Goal: Information Seeking & Learning: Learn about a topic

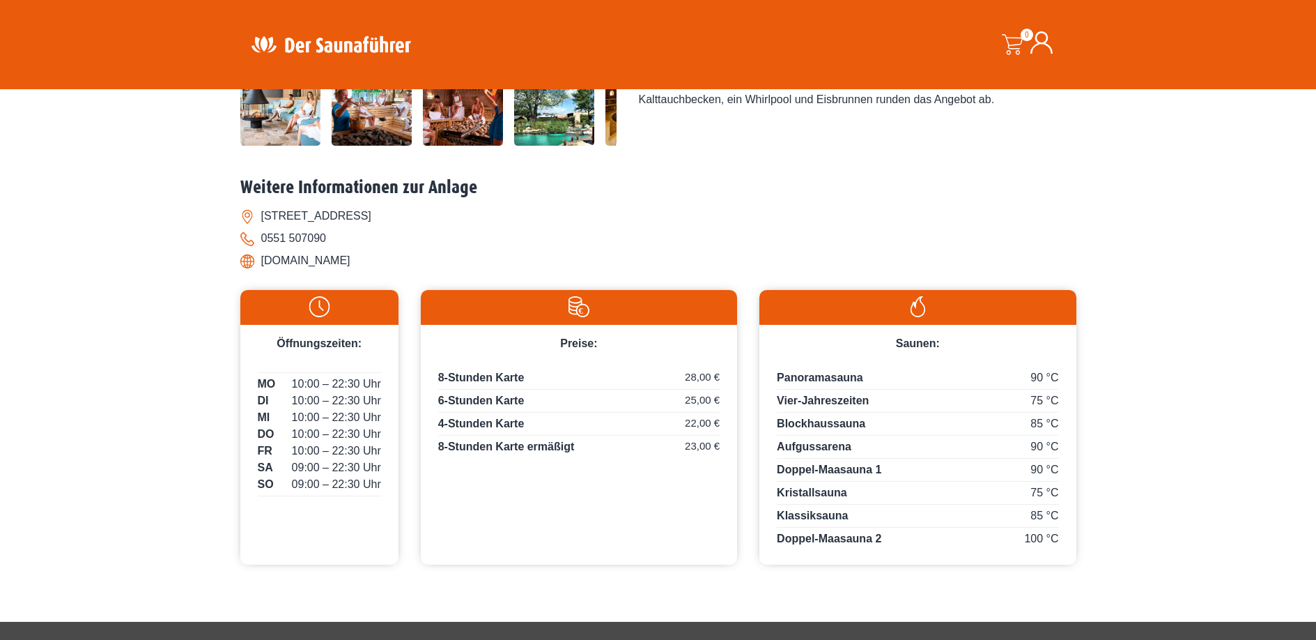
scroll to position [418, 0]
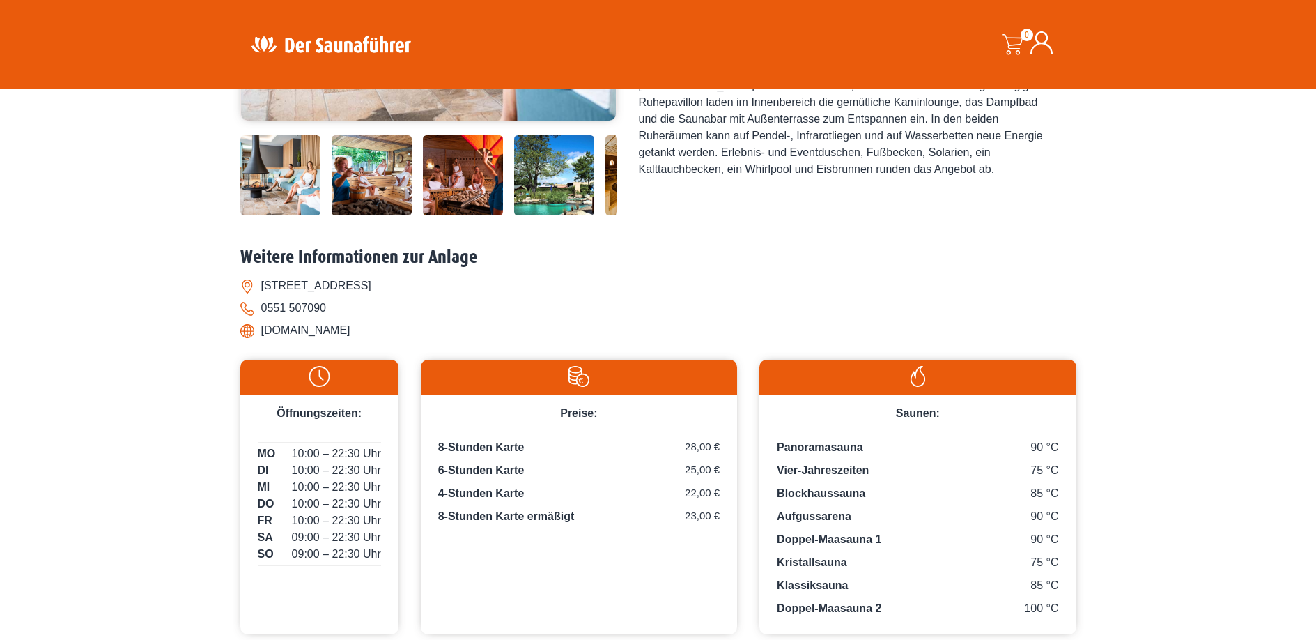
click at [297, 183] on img at bounding box center [280, 175] width 80 height 80
click at [396, 188] on img at bounding box center [372, 175] width 80 height 80
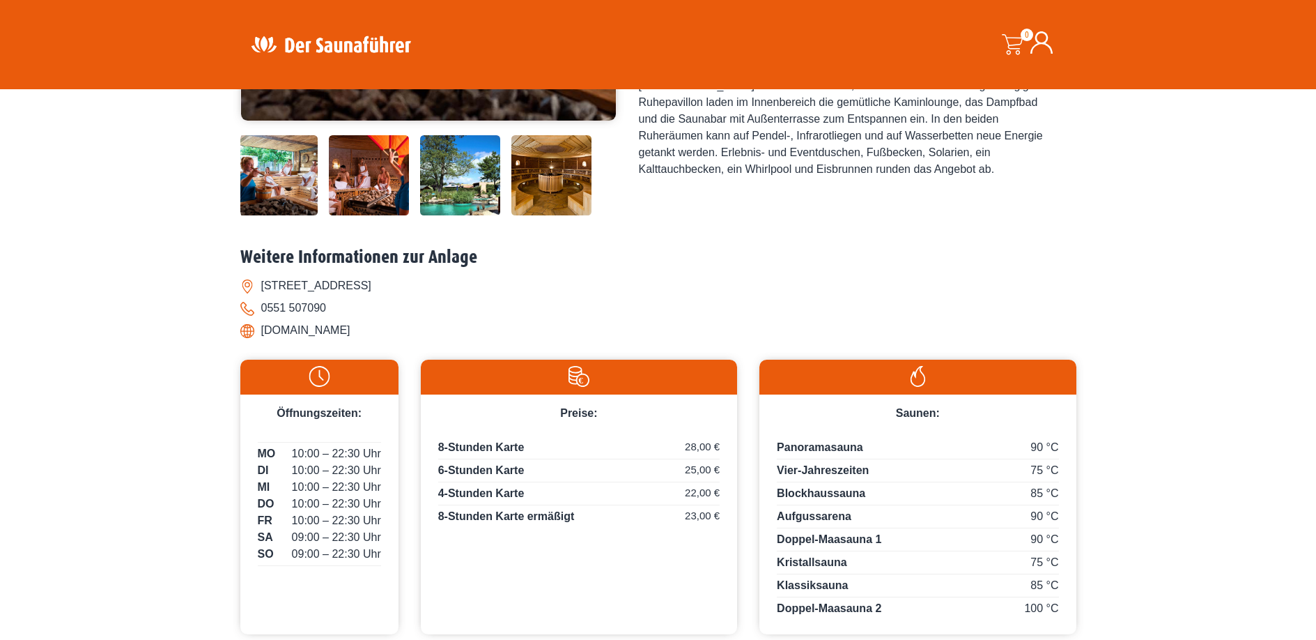
click at [396, 188] on img at bounding box center [369, 175] width 80 height 80
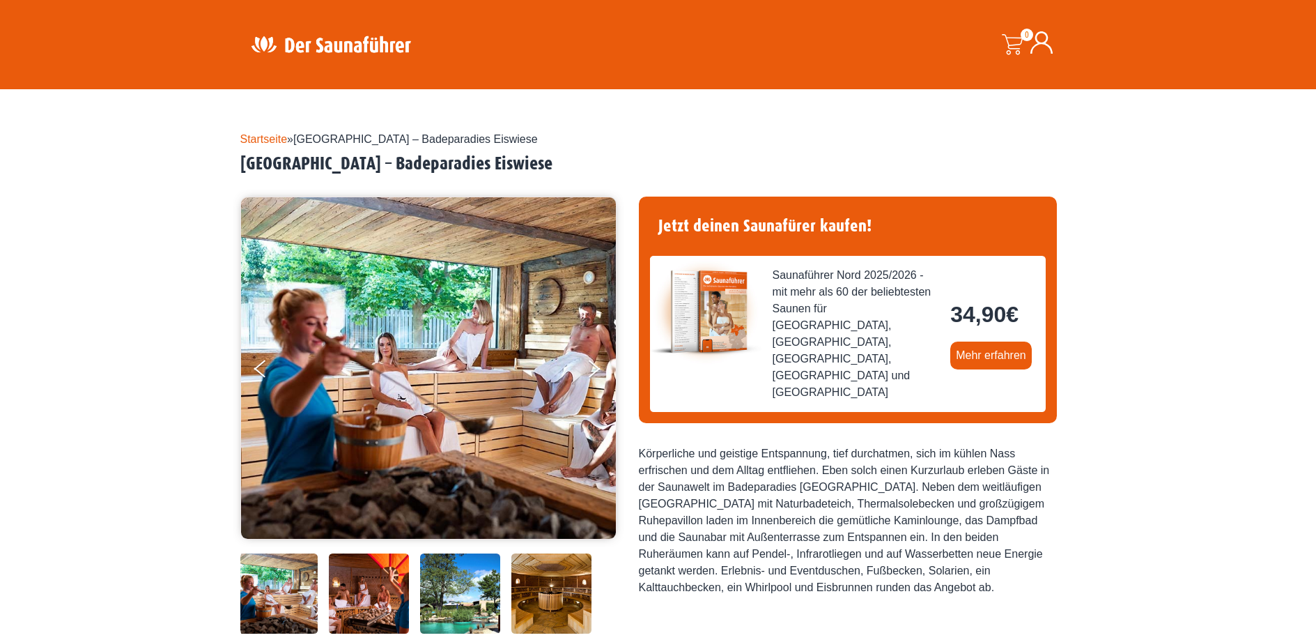
scroll to position [70, 0]
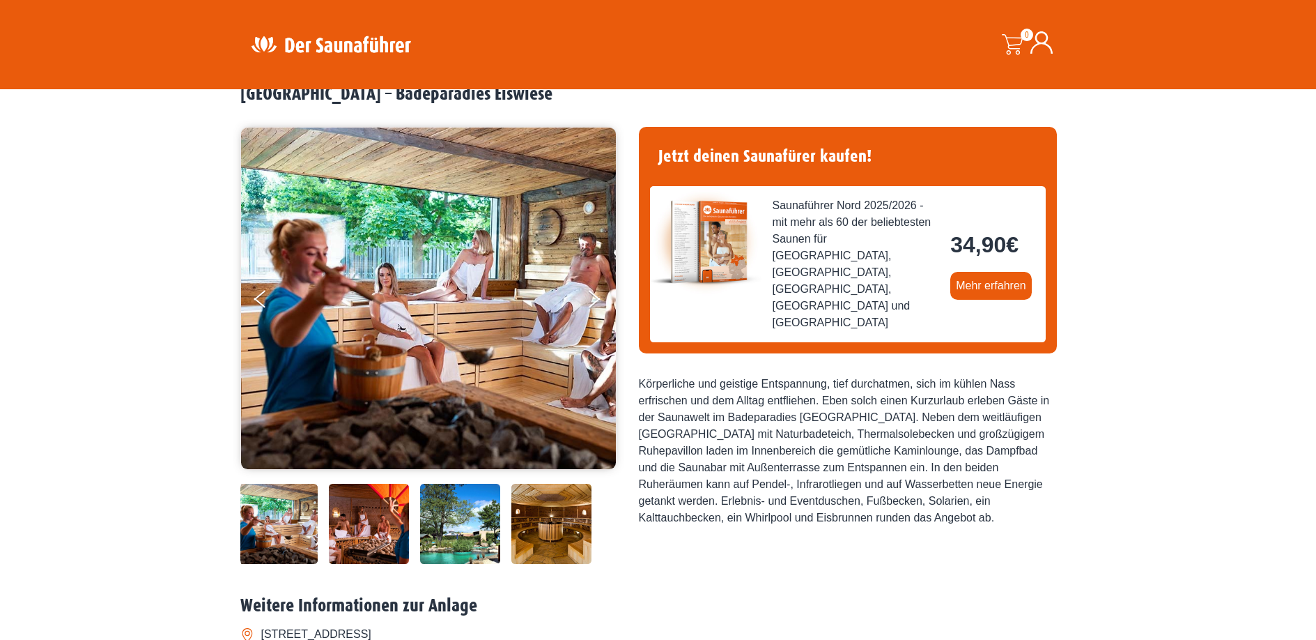
click at [383, 507] on img at bounding box center [369, 524] width 80 height 80
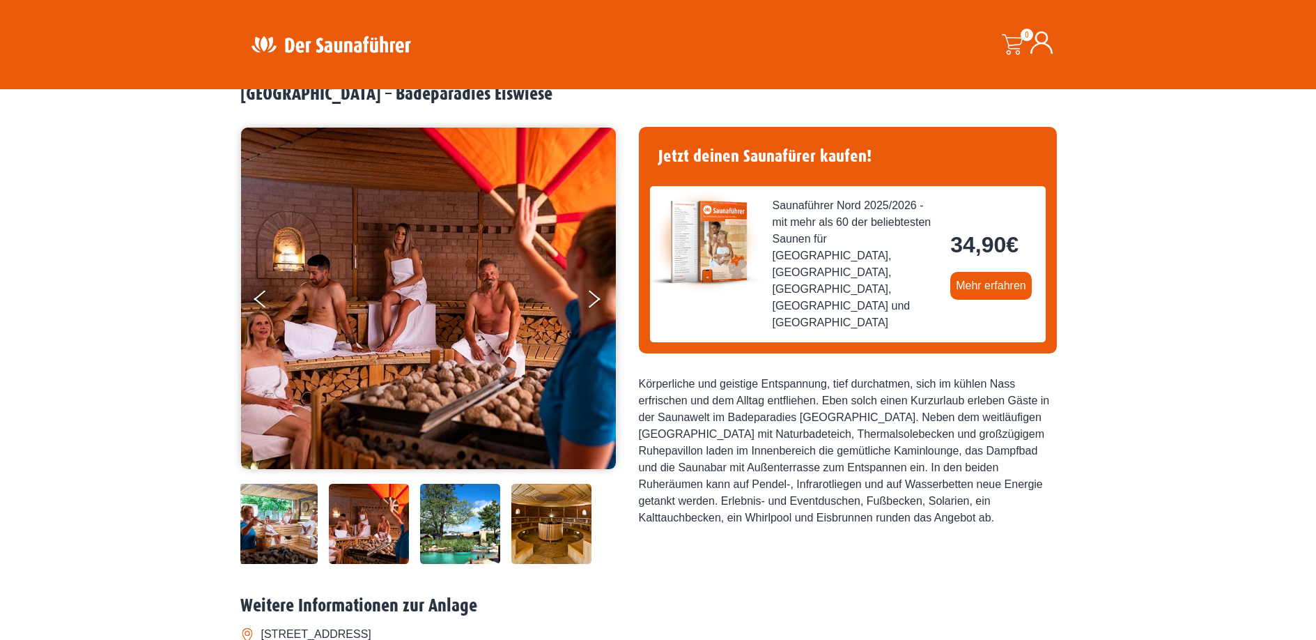
click at [383, 507] on img at bounding box center [369, 524] width 80 height 80
click at [424, 543] on img at bounding box center [460, 524] width 80 height 80
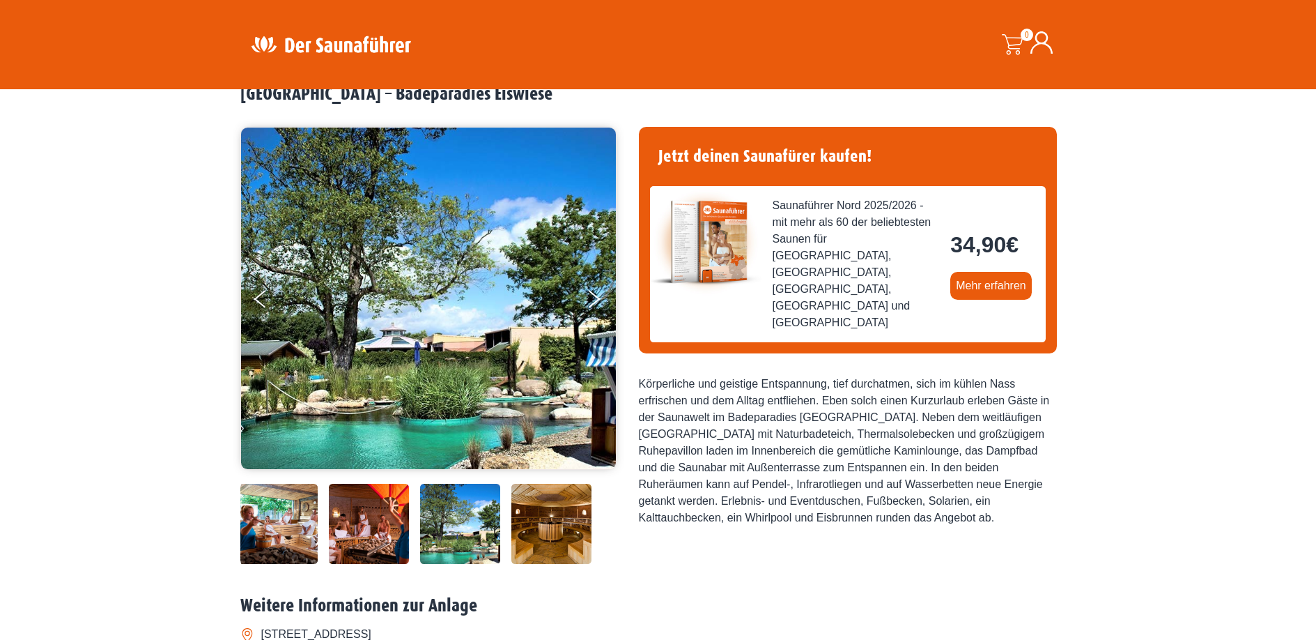
click at [285, 534] on img at bounding box center [278, 524] width 80 height 80
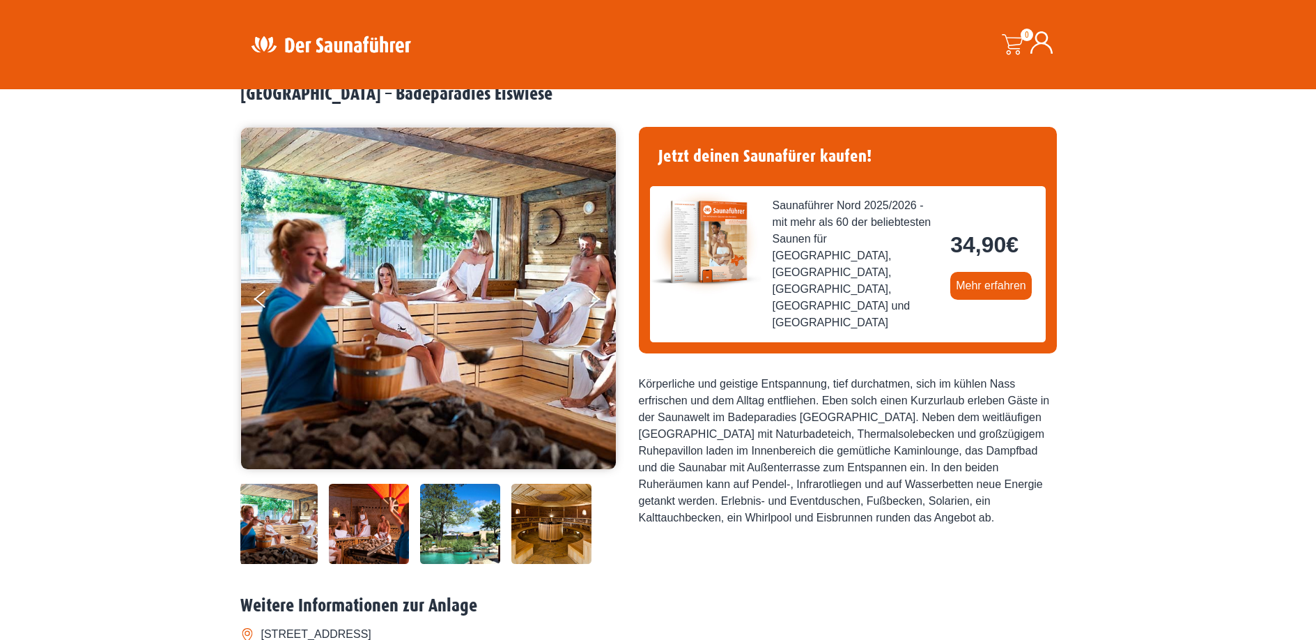
click at [456, 532] on img at bounding box center [460, 524] width 80 height 80
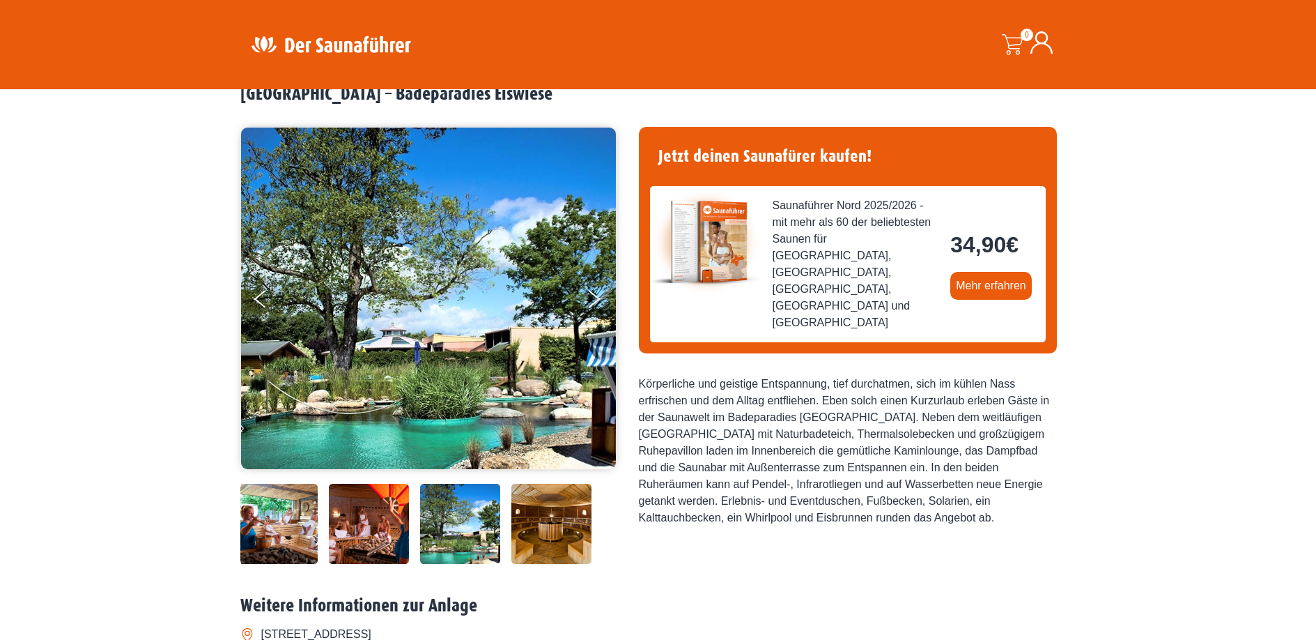
click at [535, 531] on img at bounding box center [551, 524] width 80 height 80
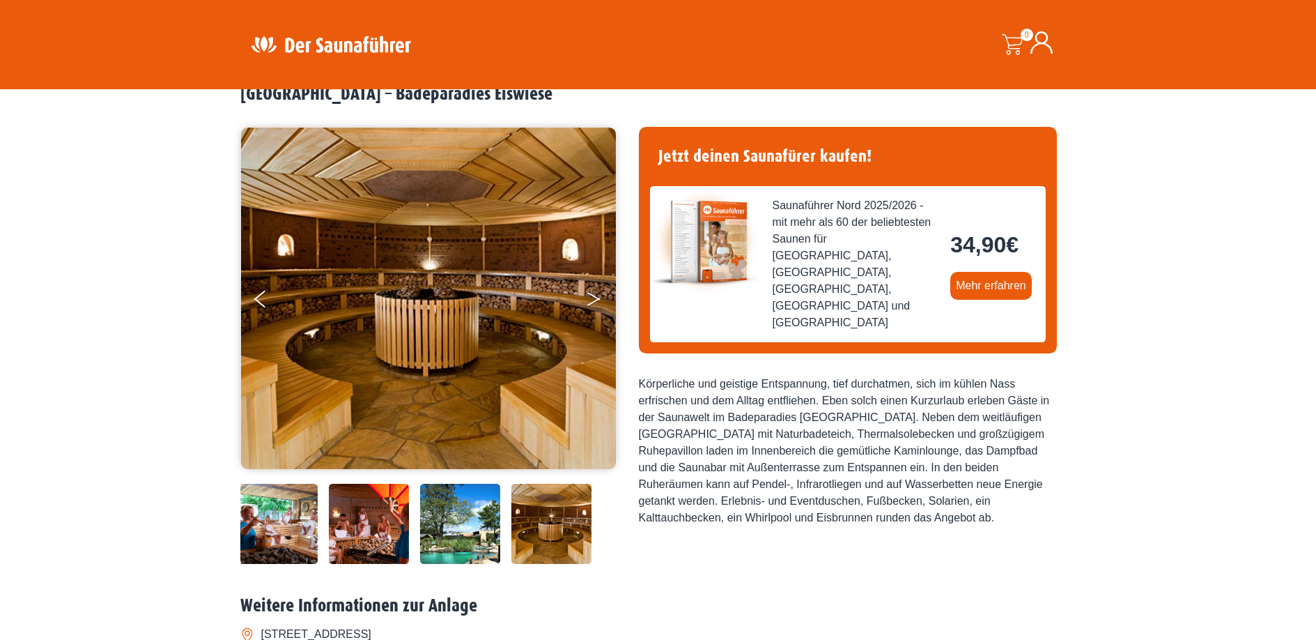
click at [594, 302] on button "Next" at bounding box center [603, 301] width 35 height 35
click at [595, 301] on icon "Next" at bounding box center [593, 302] width 13 height 8
click at [594, 296] on icon "Next" at bounding box center [593, 296] width 13 height 8
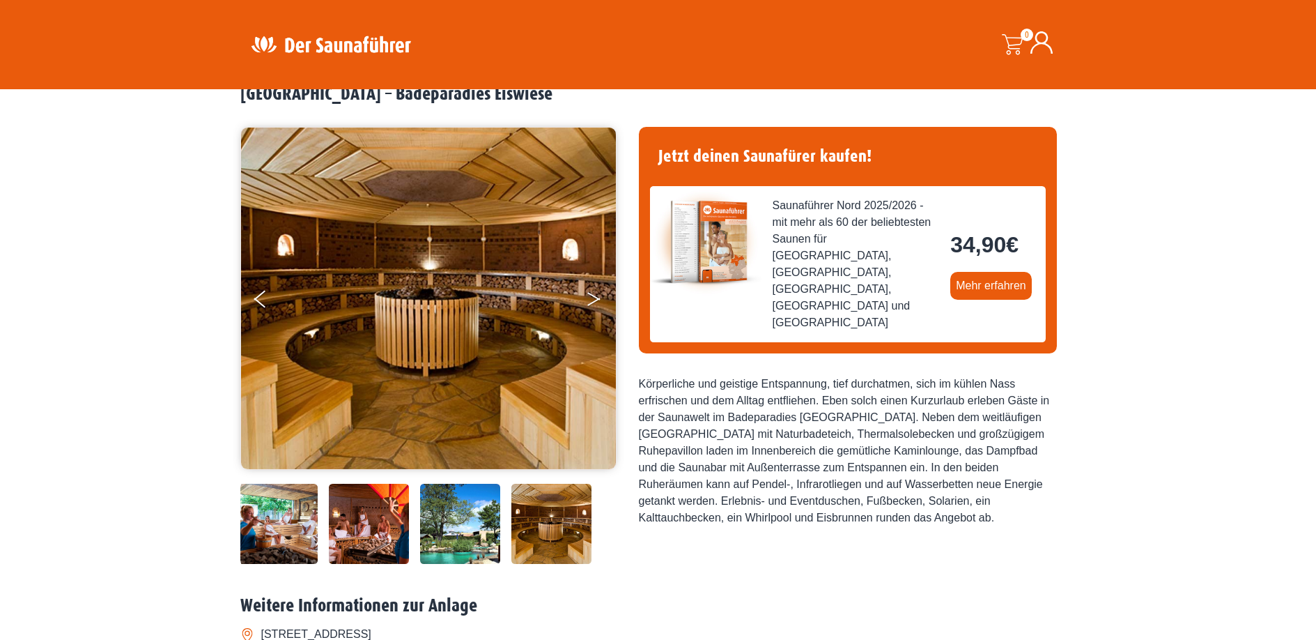
click at [594, 296] on icon "Next" at bounding box center [593, 296] width 13 height 8
click at [259, 300] on icon "Previous" at bounding box center [260, 302] width 13 height 8
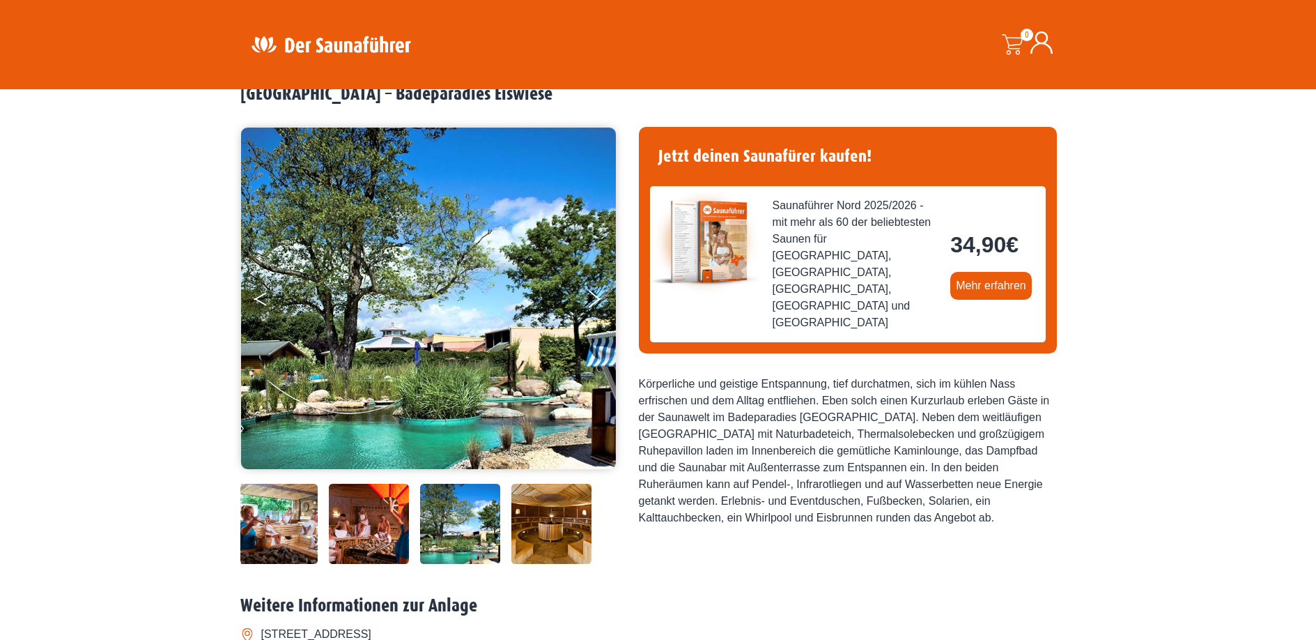
click at [259, 300] on icon "Previous" at bounding box center [260, 302] width 13 height 8
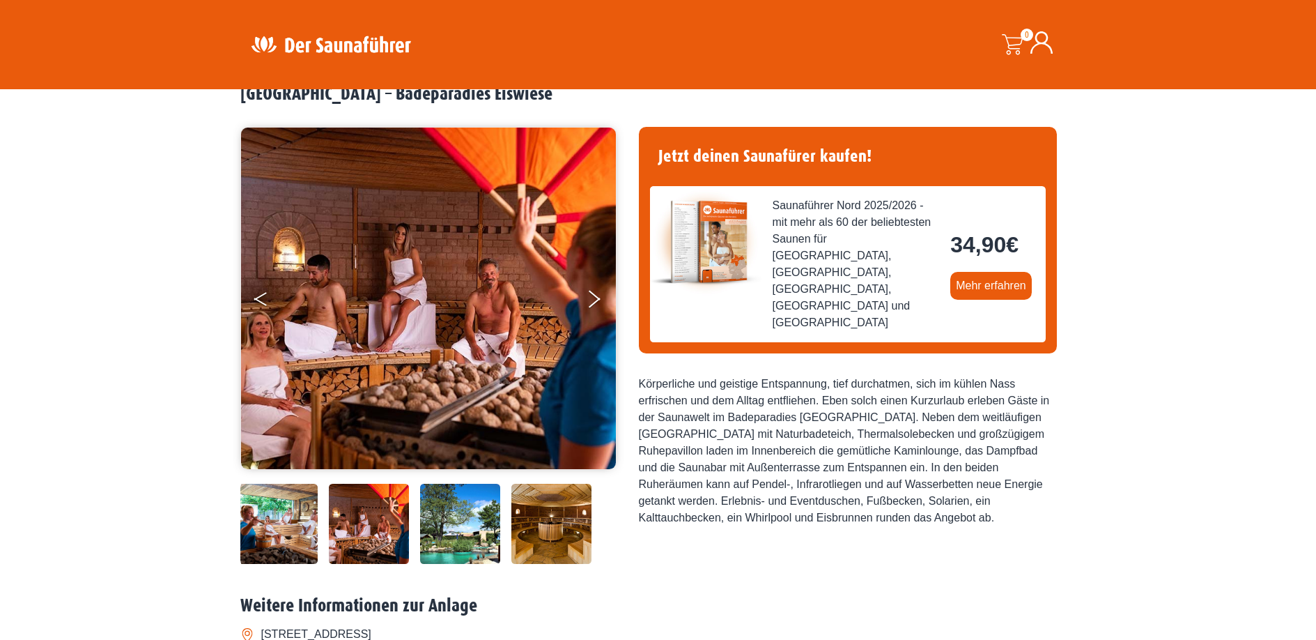
click at [259, 300] on icon "Previous" at bounding box center [260, 302] width 13 height 8
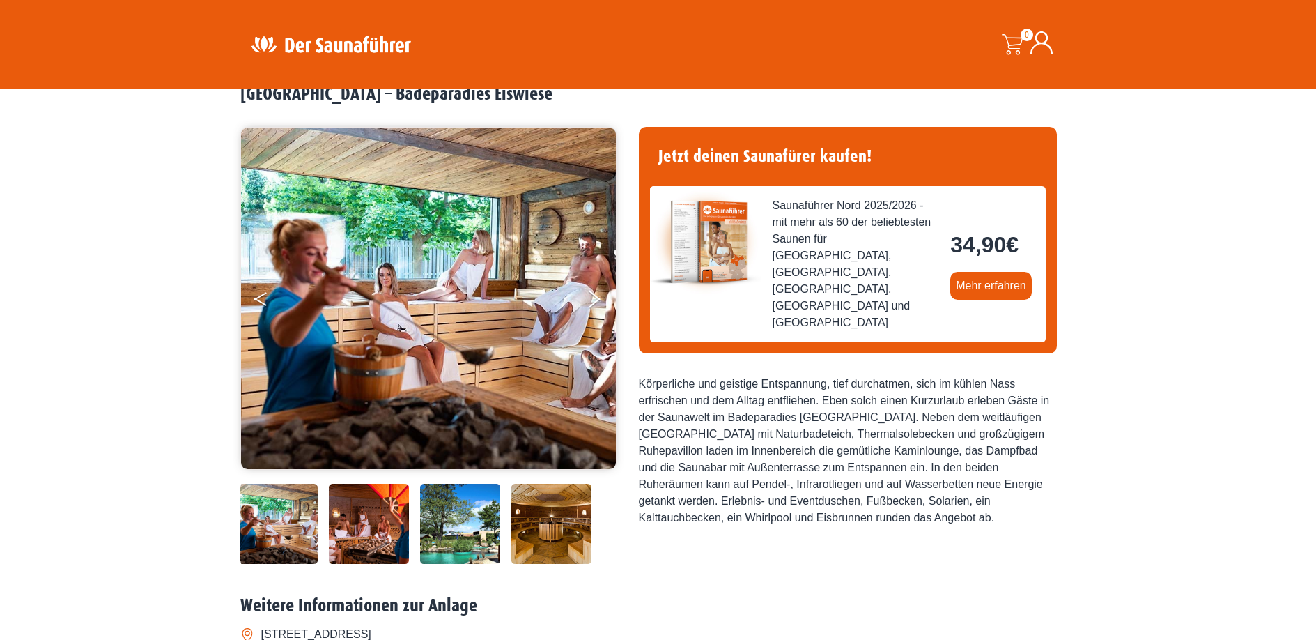
click at [259, 300] on icon "Previous" at bounding box center [260, 302] width 13 height 8
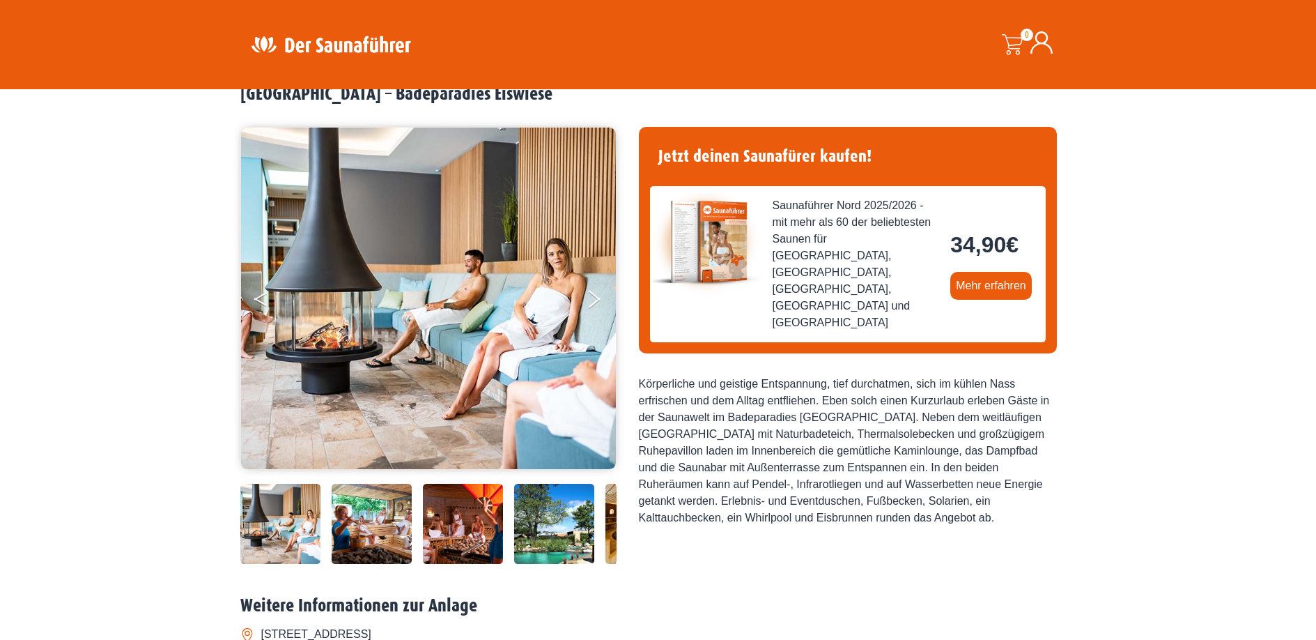
click at [259, 300] on icon "Previous" at bounding box center [260, 302] width 13 height 8
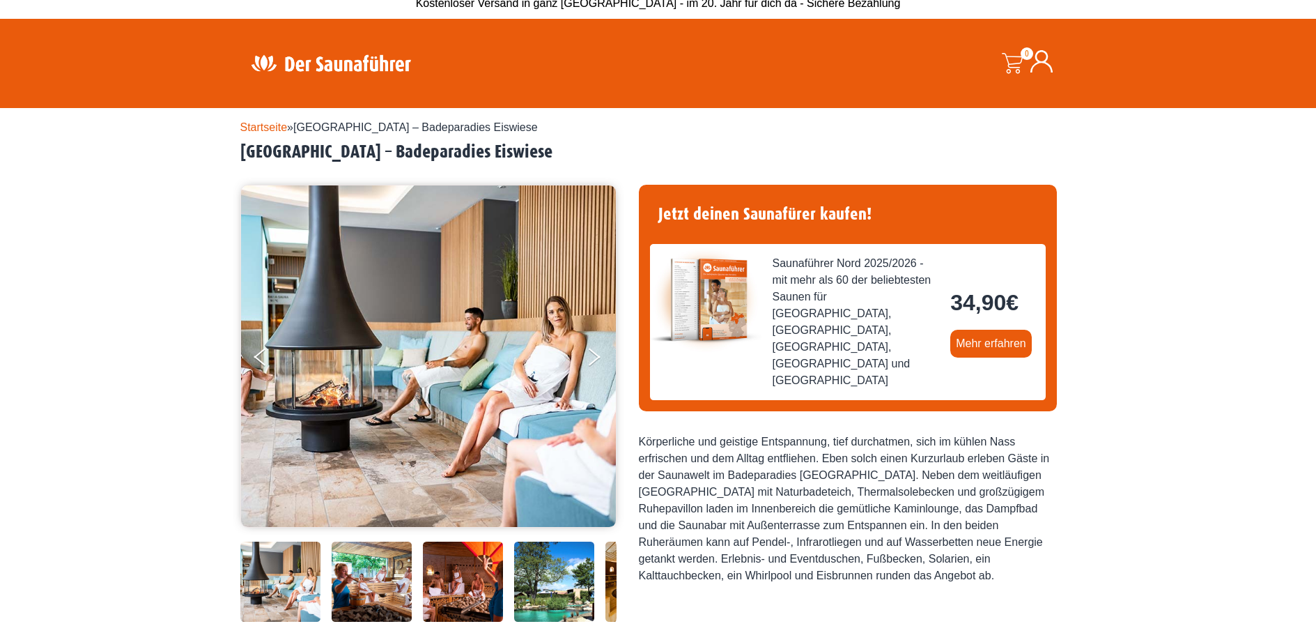
scroll to position [0, 0]
